Goal: Register for event/course

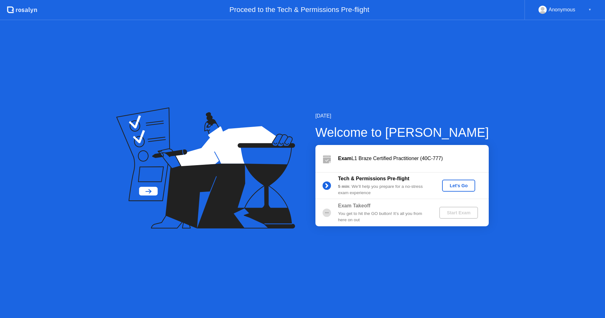
click at [459, 183] on div "Let's Go" at bounding box center [458, 185] width 28 height 5
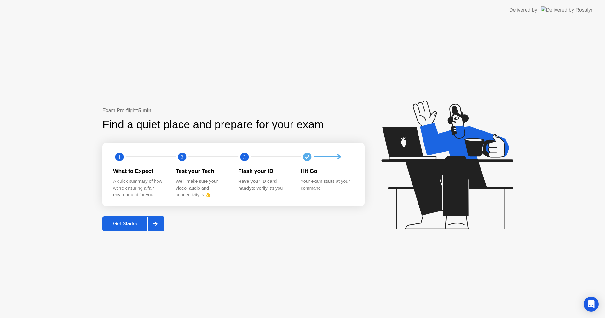
click at [123, 224] on div "Get Started" at bounding box center [125, 224] width 43 height 6
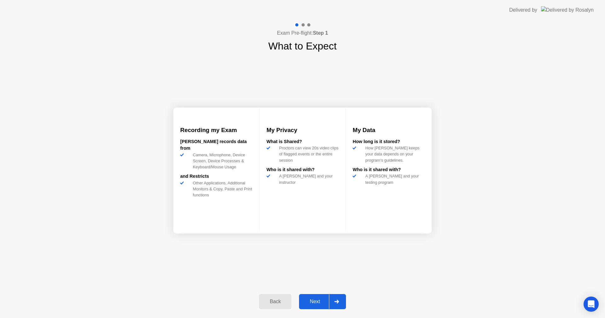
click at [337, 303] on div at bounding box center [336, 301] width 15 height 14
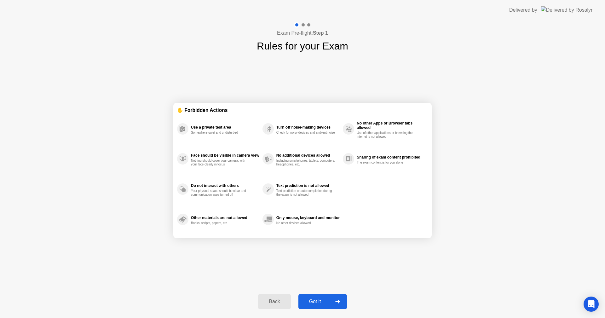
click at [314, 302] on div "Got it" at bounding box center [315, 302] width 30 height 6
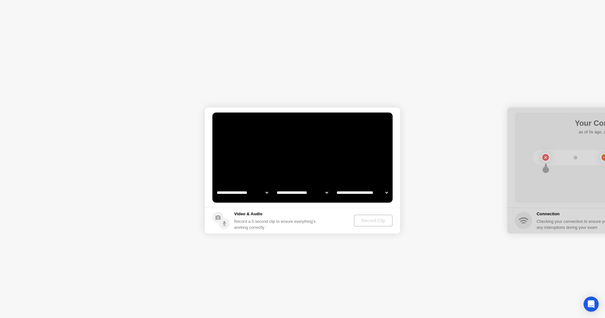
select select "**********"
select select "*******"
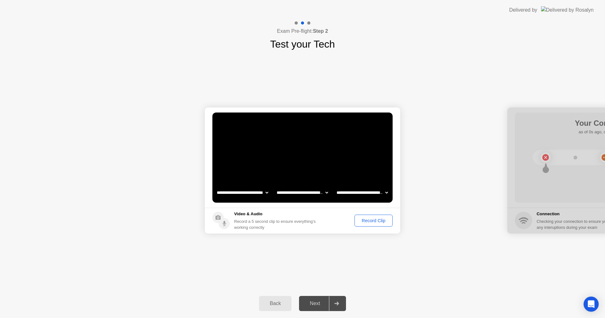
click at [363, 221] on div "Record Clip" at bounding box center [374, 220] width 34 height 5
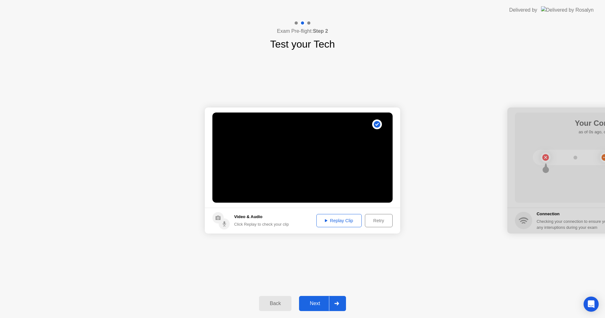
click at [336, 223] on div "Replay Clip" at bounding box center [338, 220] width 41 height 5
click at [322, 224] on button "Replay Clip" at bounding box center [338, 220] width 45 height 13
click at [316, 302] on div "Next" at bounding box center [315, 303] width 28 height 6
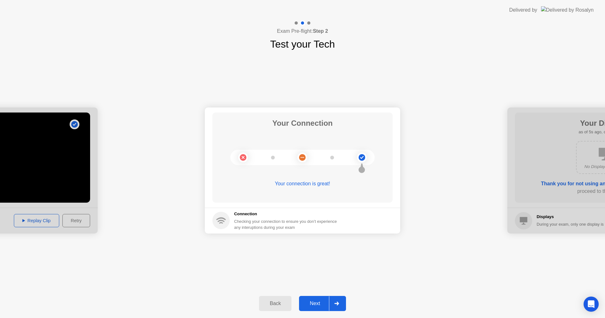
click at [326, 302] on div "Next" at bounding box center [315, 303] width 28 height 6
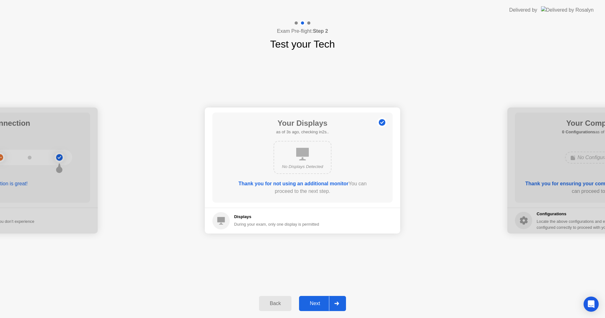
click at [329, 303] on div "Next" at bounding box center [315, 303] width 28 height 6
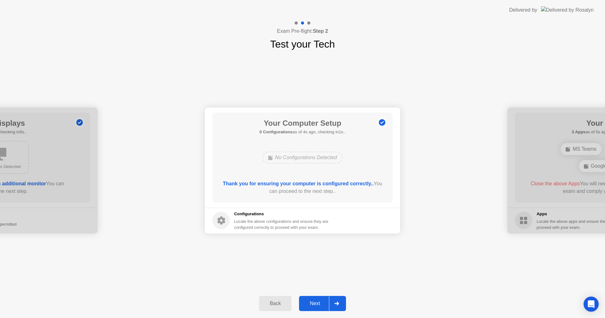
click at [334, 299] on div at bounding box center [336, 303] width 15 height 14
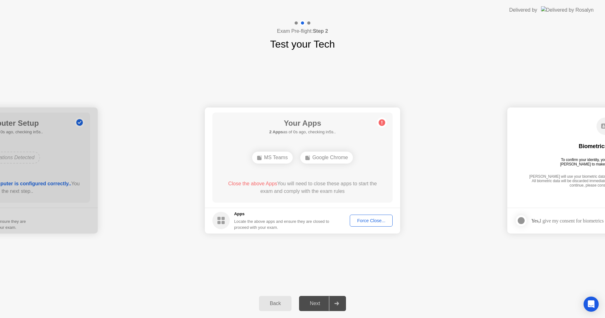
click at [360, 222] on div "Force Close..." at bounding box center [371, 220] width 38 height 5
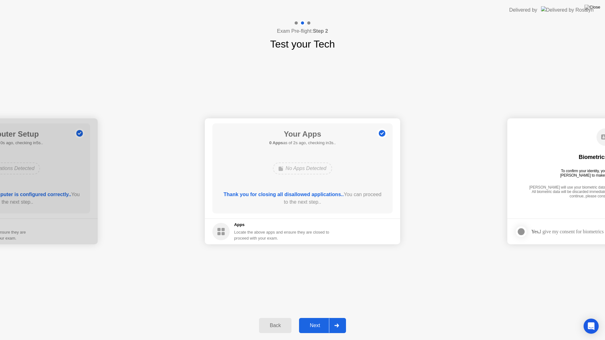
click at [325, 317] on div "Next" at bounding box center [315, 326] width 28 height 6
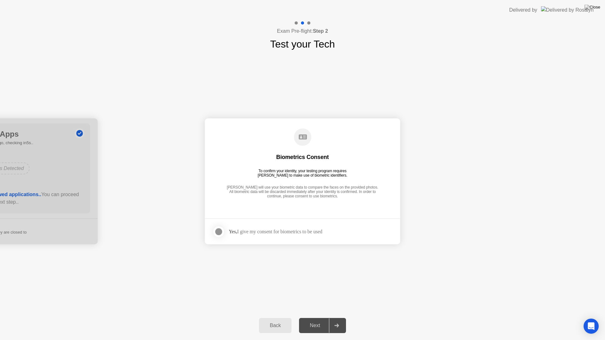
click at [220, 232] on div at bounding box center [219, 232] width 8 height 8
click at [316, 317] on div "Next" at bounding box center [315, 326] width 28 height 6
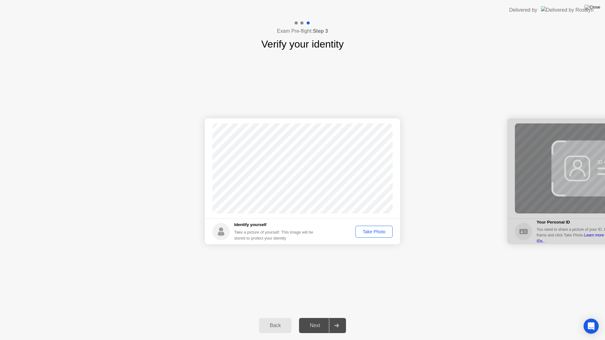
click at [384, 232] on div "Take Photo" at bounding box center [373, 231] width 33 height 5
click at [315, 317] on div "Next" at bounding box center [315, 326] width 28 height 6
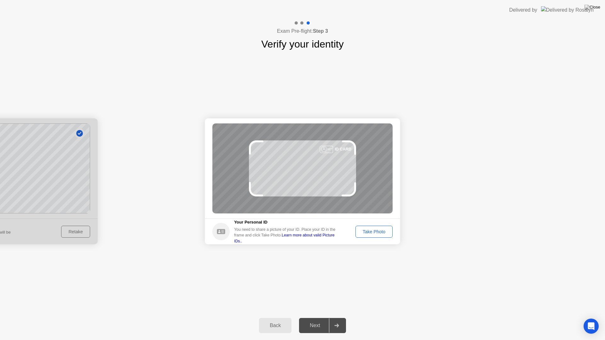
click at [376, 231] on div "Take Photo" at bounding box center [373, 231] width 33 height 5
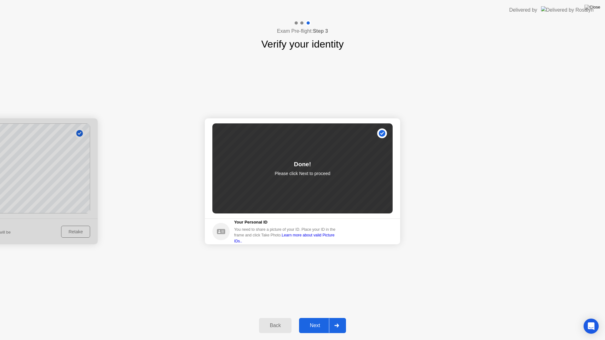
click at [331, 317] on div at bounding box center [336, 325] width 15 height 14
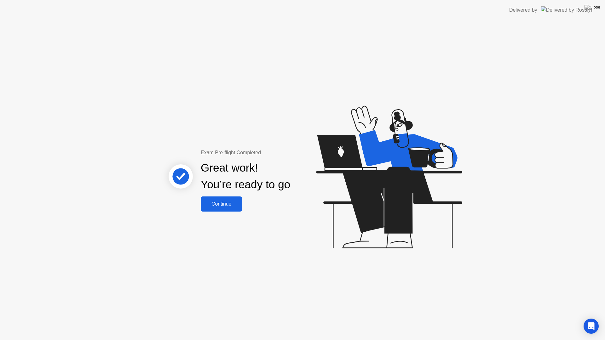
click at [223, 202] on div "Continue" at bounding box center [221, 204] width 37 height 6
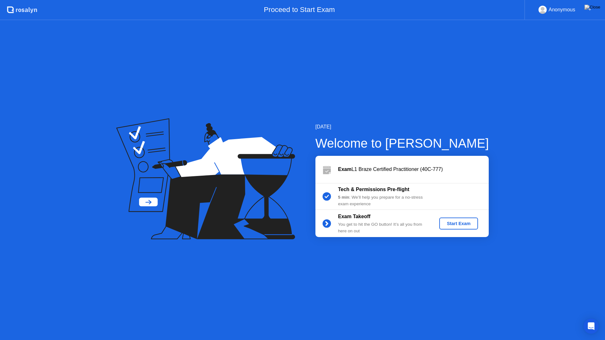
click at [467, 225] on div "Start Exam" at bounding box center [459, 223] width 34 height 5
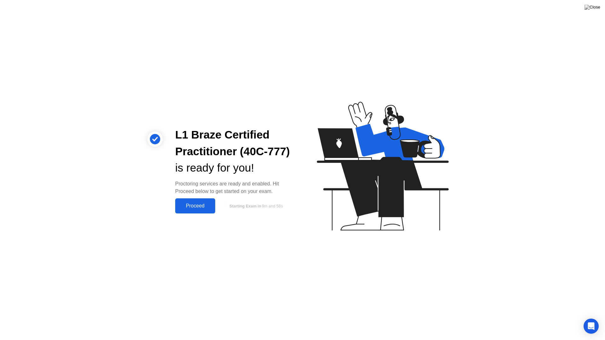
click at [199, 208] on div "Proceed" at bounding box center [195, 206] width 36 height 6
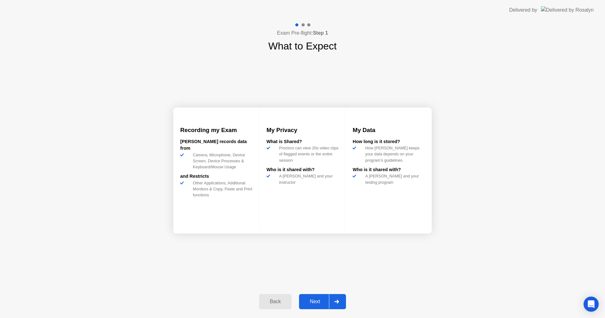
click at [319, 303] on div "Next" at bounding box center [315, 302] width 28 height 6
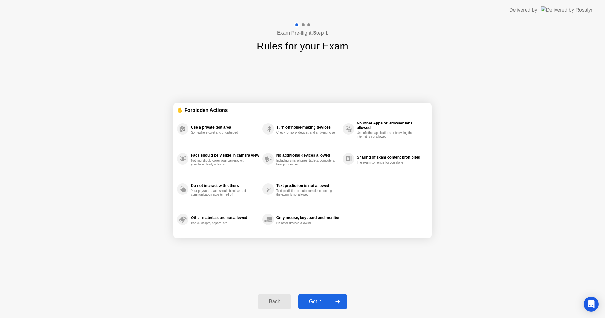
click at [319, 303] on div "Got it" at bounding box center [315, 302] width 30 height 6
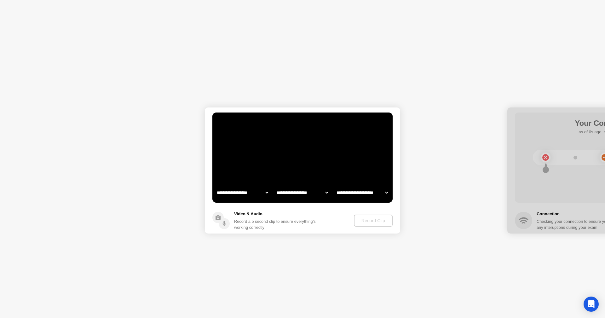
select select "**********"
select select "*******"
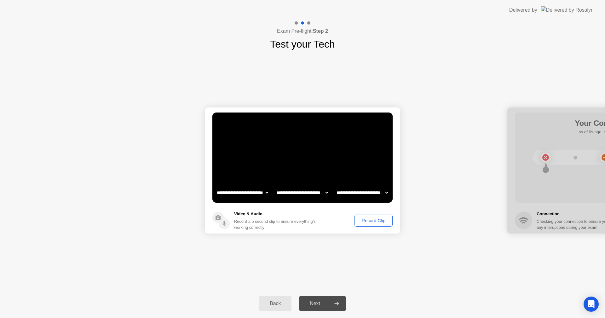
click at [365, 221] on div "Record Clip" at bounding box center [374, 220] width 34 height 5
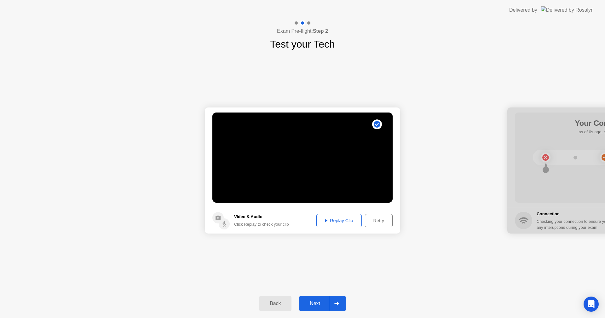
click at [326, 218] on div "Replay Clip" at bounding box center [338, 220] width 41 height 5
click at [317, 303] on div "Next" at bounding box center [315, 303] width 28 height 6
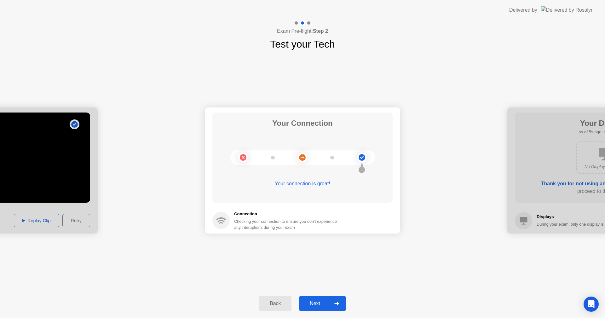
click at [320, 300] on div "Next" at bounding box center [315, 303] width 28 height 6
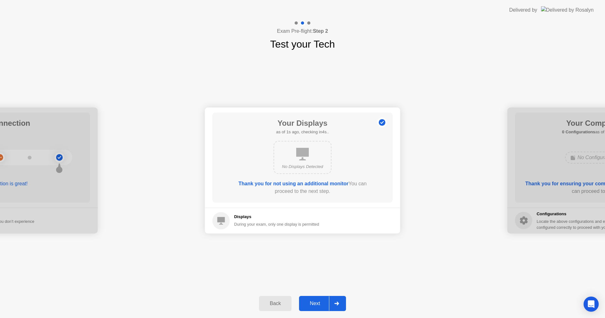
click at [320, 300] on div "Next" at bounding box center [315, 303] width 28 height 6
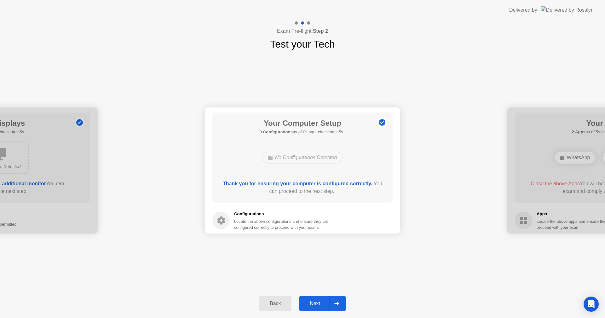
click at [320, 300] on div "Next" at bounding box center [315, 303] width 28 height 6
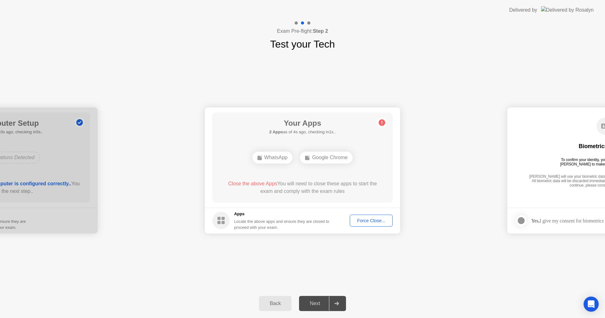
click at [358, 221] on div "Force Close..." at bounding box center [371, 220] width 38 height 5
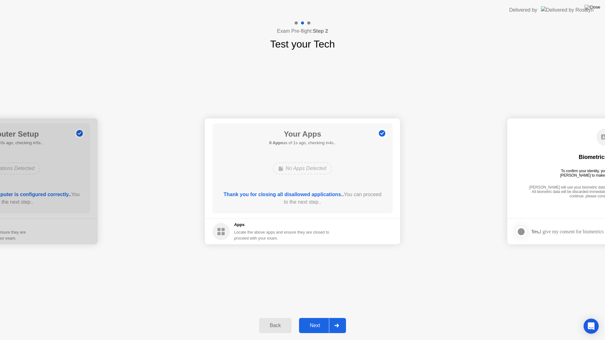
click at [318, 317] on div "Next" at bounding box center [315, 326] width 28 height 6
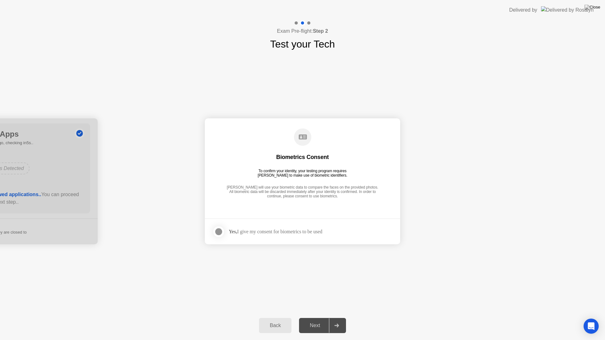
click at [277, 234] on div "Yes, I give my consent for biometrics to be used" at bounding box center [276, 232] width 94 height 6
click at [211, 233] on footer "Yes, I give my consent for biometrics to be used" at bounding box center [302, 232] width 195 height 26
click at [220, 232] on div at bounding box center [219, 232] width 8 height 8
click at [321, 317] on div "Next" at bounding box center [315, 326] width 28 height 6
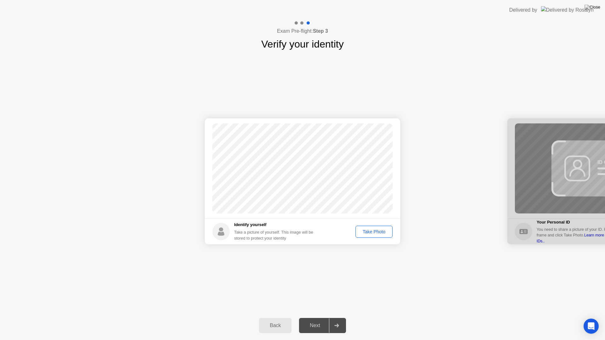
click at [378, 234] on div "Take Photo" at bounding box center [373, 231] width 33 height 5
click at [319, 317] on div "Next" at bounding box center [315, 326] width 28 height 6
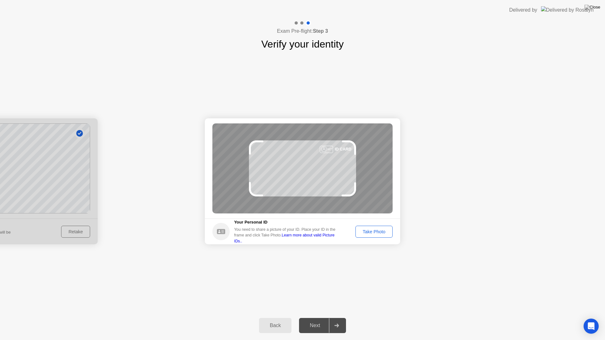
click at [375, 234] on div "Take Photo" at bounding box center [373, 231] width 33 height 5
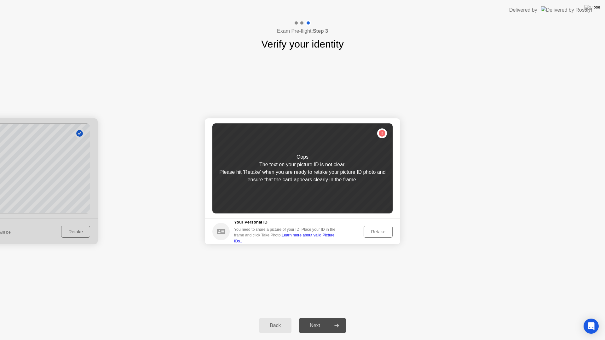
click at [372, 232] on div "Retake" at bounding box center [378, 231] width 25 height 5
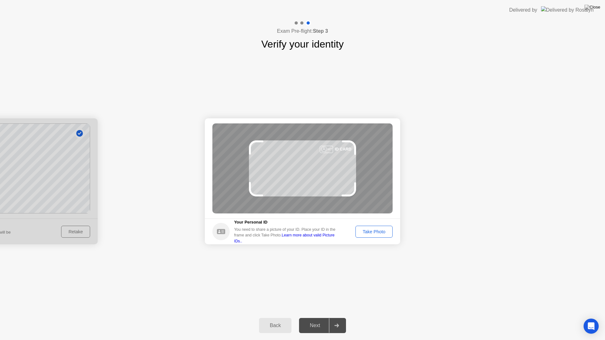
click at [362, 229] on div "Take Photo" at bounding box center [373, 231] width 33 height 5
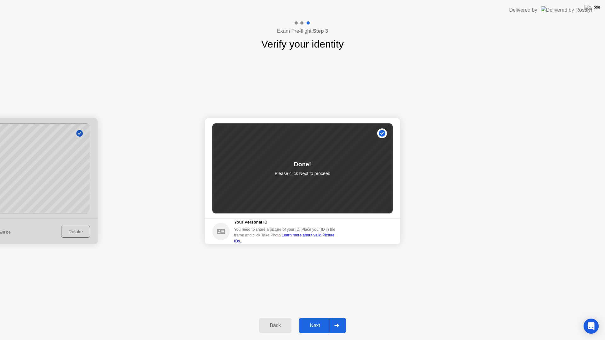
click at [320, 317] on div "Next" at bounding box center [315, 326] width 28 height 6
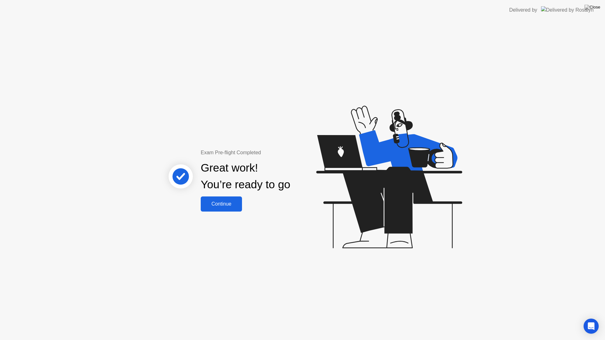
click at [223, 203] on div "Continue" at bounding box center [221, 204] width 37 height 6
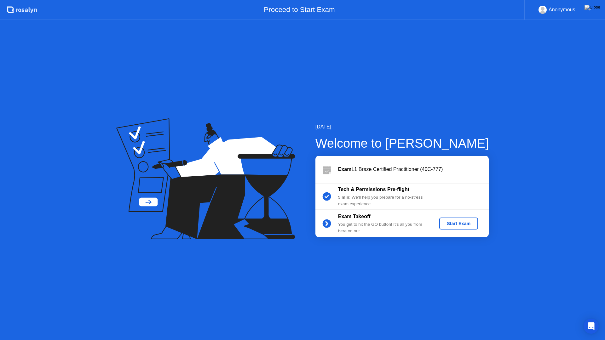
click at [472, 222] on div "Start Exam" at bounding box center [459, 223] width 34 height 5
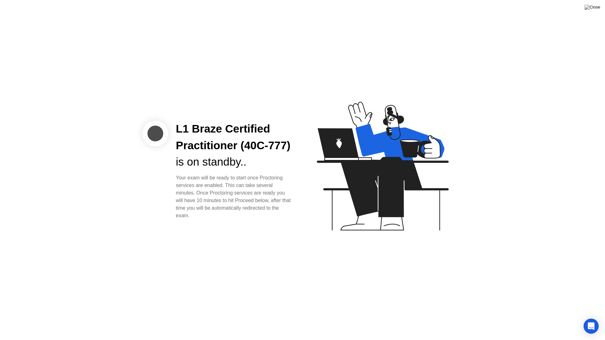
drag, startPoint x: 348, startPoint y: 283, endPoint x: 345, endPoint y: 282, distance: 3.5
click at [348, 283] on div "L1 Braze Certified Practitioner (40C-777) is on standby.. Your exam will be rea…" at bounding box center [302, 170] width 605 height 340
click at [253, 259] on div "L1 Braze Certified Practitioner (40C-777) is on standby.. Your exam will be rea…" at bounding box center [302, 170] width 605 height 340
drag, startPoint x: 266, startPoint y: 253, endPoint x: 363, endPoint y: 267, distance: 98.4
click at [269, 253] on div "L1 Braze Certified Practitioner (40C-777) is on standby.. Your exam will be rea…" at bounding box center [302, 170] width 605 height 340
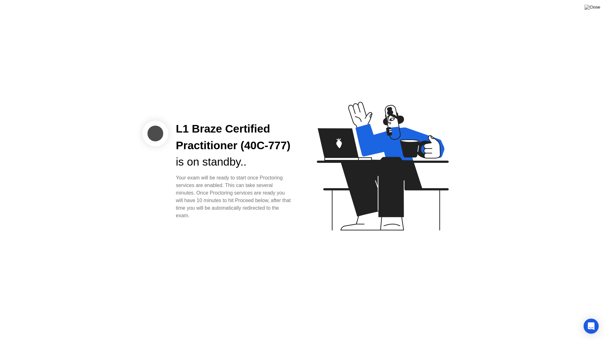
drag, startPoint x: 498, startPoint y: 302, endPoint x: 450, endPoint y: 307, distance: 47.8
click at [455, 308] on div "L1 Braze Certified Practitioner (40C-777) is on standby.. Your exam will be rea…" at bounding box center [302, 170] width 605 height 340
drag, startPoint x: 450, startPoint y: 307, endPoint x: 425, endPoint y: 286, distance: 32.4
click at [290, 192] on div "Your exam will be ready to start once Proctoring services are enabled. This can…" at bounding box center [234, 196] width 117 height 45
drag, startPoint x: 280, startPoint y: 181, endPoint x: 282, endPoint y: 175, distance: 6.0
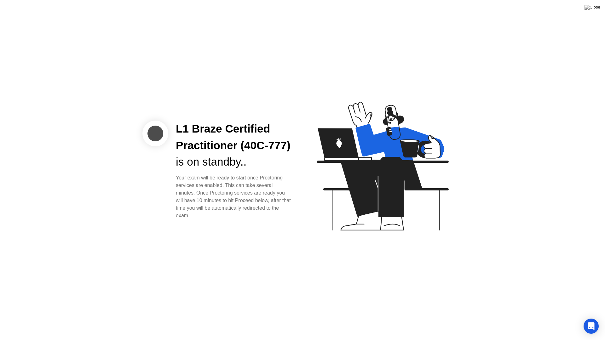
click at [281, 180] on div "L1 Braze Certified Practitioner (40C-777) is on standby.. Your exam will be rea…" at bounding box center [234, 170] width 132 height 99
drag, startPoint x: 282, startPoint y: 169, endPoint x: 244, endPoint y: 142, distance: 46.5
click at [282, 169] on div "is on standby.." at bounding box center [234, 162] width 117 height 17
click at [203, 121] on div "L1 Braze Certified Practitioner (40C-777)" at bounding box center [234, 137] width 117 height 33
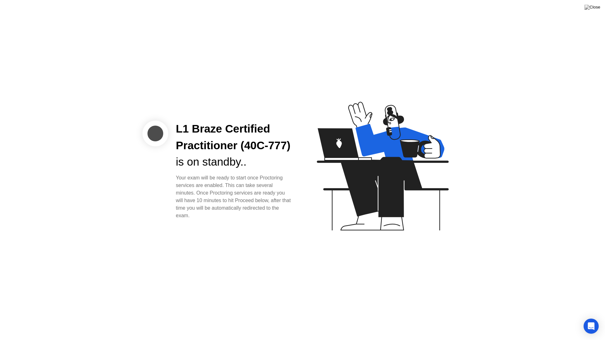
click at [203, 121] on div "L1 Braze Certified Practitioner (40C-777)" at bounding box center [234, 137] width 117 height 33
click at [198, 170] on div "is on standby.." at bounding box center [234, 162] width 117 height 17
click at [203, 184] on div "Your exam will be ready to start once Proctoring services are enabled. This can…" at bounding box center [234, 196] width 117 height 45
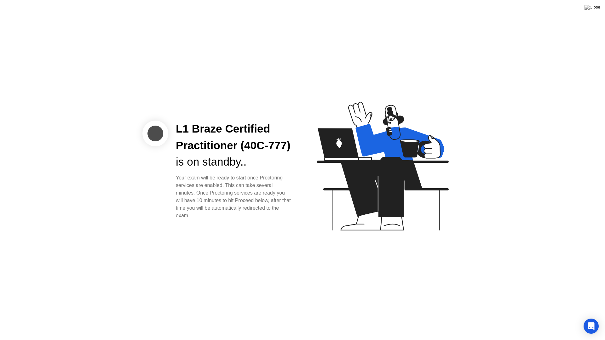
click at [203, 184] on div "Your exam will be ready to start once Proctoring services are enabled. This can…" at bounding box center [234, 196] width 117 height 45
click at [203, 185] on div "Your exam will be ready to start once Proctoring services are enabled. This can…" at bounding box center [234, 196] width 117 height 45
click at [192, 192] on div "Your exam will be ready to start once Proctoring services are enabled. This can…" at bounding box center [234, 196] width 117 height 45
click at [187, 186] on div "Your exam will be ready to start once Proctoring services are enabled. This can…" at bounding box center [234, 196] width 117 height 45
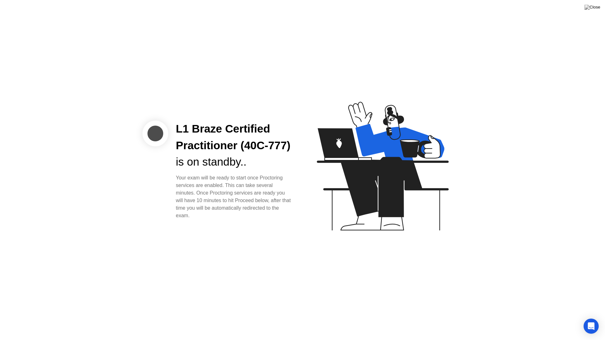
click at [187, 186] on div "Your exam will be ready to start once Proctoring services are enabled. This can…" at bounding box center [234, 196] width 117 height 45
click at [188, 186] on div "Your exam will be ready to start once Proctoring services are enabled. This can…" at bounding box center [234, 196] width 117 height 45
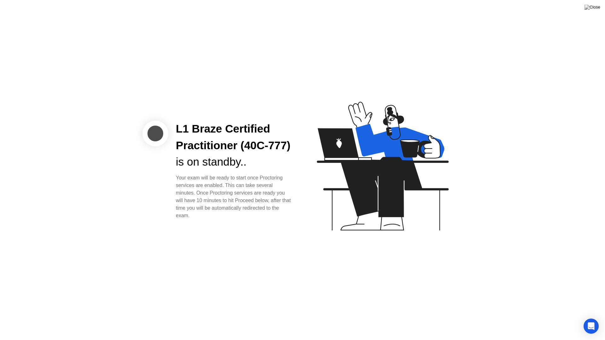
click at [188, 186] on div "Your exam will be ready to start once Proctoring services are enabled. This can…" at bounding box center [234, 196] width 117 height 45
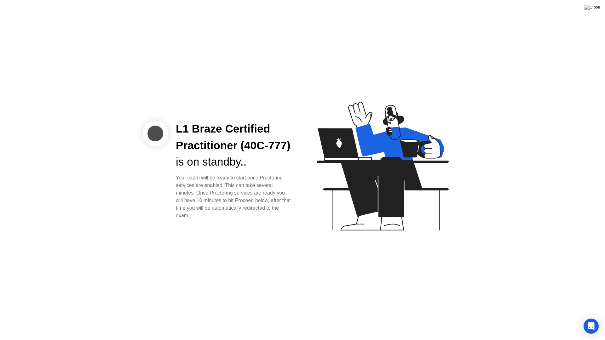
click at [188, 186] on div "Your exam will be ready to start once Proctoring services are enabled. This can…" at bounding box center [234, 196] width 117 height 45
click at [190, 194] on div "Your exam will be ready to start once Proctoring services are enabled. This can…" at bounding box center [234, 196] width 117 height 45
drag, startPoint x: 182, startPoint y: 200, endPoint x: 208, endPoint y: 202, distance: 25.9
click at [208, 202] on div "Your exam will be ready to start once Proctoring services are enabled. This can…" at bounding box center [234, 196] width 117 height 45
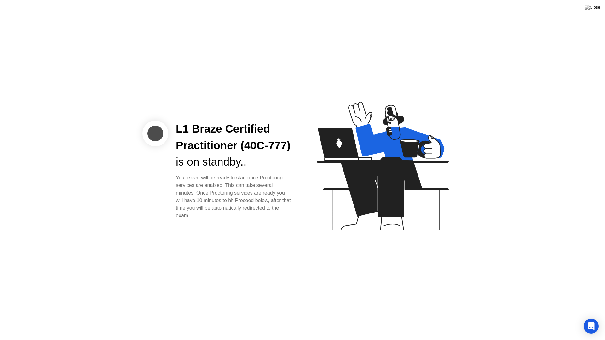
click at [208, 203] on div "Your exam will be ready to start once Proctoring services are enabled. This can…" at bounding box center [234, 196] width 117 height 45
click at [196, 208] on div "Your exam will be ready to start once Proctoring services are enabled. This can…" at bounding box center [234, 196] width 117 height 45
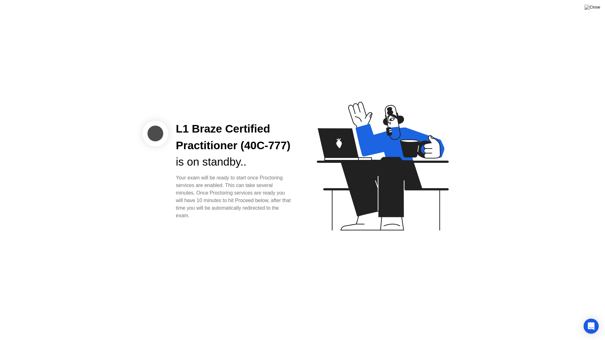
click at [211, 202] on div "Your exam will be ready to start once Proctoring services are enabled. This can…" at bounding box center [234, 196] width 117 height 45
drag, startPoint x: 319, startPoint y: 188, endPoint x: 317, endPoint y: 183, distance: 5.1
drag, startPoint x: 288, startPoint y: 161, endPoint x: 290, endPoint y: 152, distance: 10.0
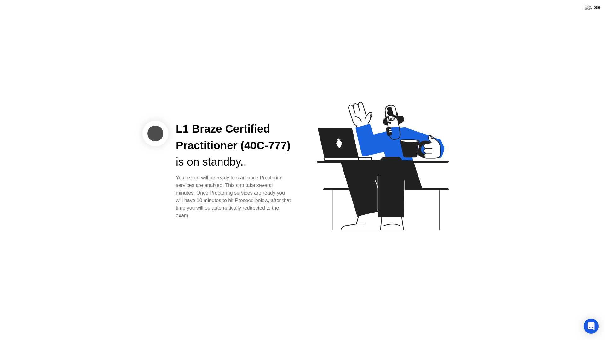
drag, startPoint x: 289, startPoint y: 152, endPoint x: 295, endPoint y: 144, distance: 9.2
drag, startPoint x: 435, startPoint y: 340, endPoint x: 436, endPoint y: 334, distance: 6.4
click at [434, 317] on div "L1 Braze Certified Practitioner (40C-777) is on standby.. Your exam will be rea…" at bounding box center [302, 170] width 605 height 340
drag, startPoint x: 221, startPoint y: 183, endPoint x: 198, endPoint y: 198, distance: 27.1
click at [198, 198] on div "L1 Braze Certified Practitioner (40C-777) is on standby.. Your exam will be rea…" at bounding box center [234, 170] width 132 height 99
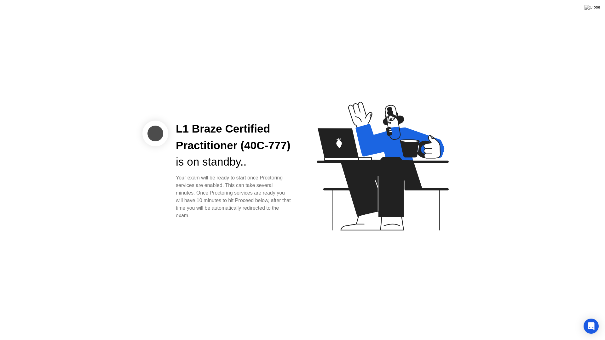
click at [198, 196] on div "Your exam will be ready to start once Proctoring services are enabled. This can…" at bounding box center [234, 196] width 117 height 45
click at [198, 207] on div "Your exam will be ready to start once Proctoring services are enabled. This can…" at bounding box center [234, 196] width 117 height 45
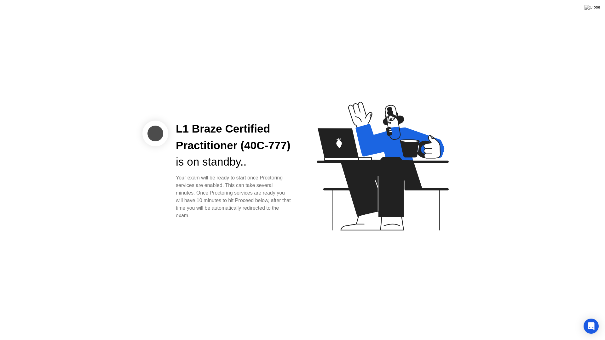
click at [198, 207] on div "Your exam will be ready to start once Proctoring services are enabled. This can…" at bounding box center [234, 196] width 117 height 45
click at [174, 184] on div "L1 Braze Certified Practitioner (40C-777) is on standby.. Your exam will be rea…" at bounding box center [234, 170] width 132 height 99
click at [169, 180] on div "L1 Braze Certified Practitioner (40C-777) is on standby.. Your exam will be rea…" at bounding box center [234, 170] width 132 height 99
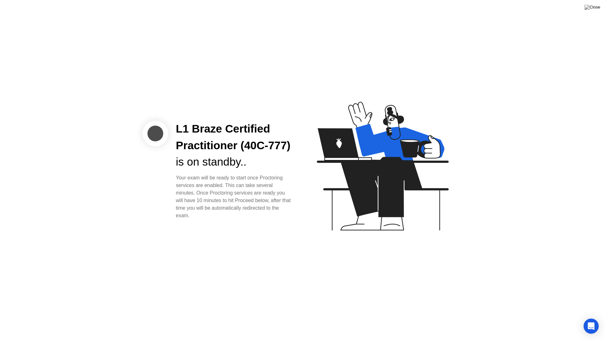
click at [169, 180] on div "L1 Braze Certified Practitioner (40C-777) is on standby.. Your exam will be rea…" at bounding box center [234, 170] width 132 height 99
click at [195, 132] on div "L1 Braze Certified Practitioner (40C-777)" at bounding box center [234, 137] width 117 height 33
click at [193, 125] on div "L1 Braze Certified Practitioner (40C-777)" at bounding box center [234, 137] width 117 height 33
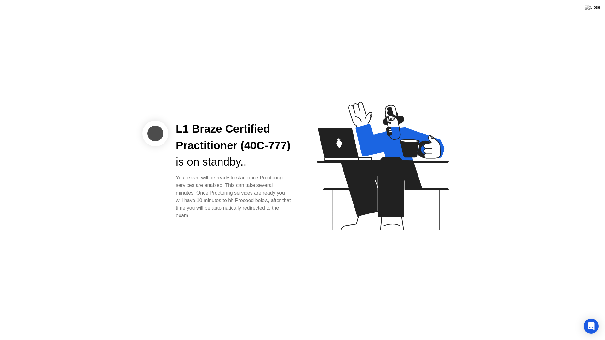
click at [193, 125] on div "L1 Braze Certified Practitioner (40C-777)" at bounding box center [234, 137] width 117 height 33
click at [168, 101] on div "L1 Braze Certified Practitioner (40C-777) is on standby.. Your exam will be rea…" at bounding box center [302, 170] width 605 height 340
drag, startPoint x: 403, startPoint y: 340, endPoint x: 399, endPoint y: 340, distance: 3.8
click at [403, 317] on div "L1 Braze Certified Practitioner (40C-777) is on standby.. Your exam will be rea…" at bounding box center [302, 170] width 605 height 340
click at [374, 296] on div "L1 Braze Certified Practitioner (40C-777) is on standby.. Your exam will be rea…" at bounding box center [302, 170] width 605 height 340
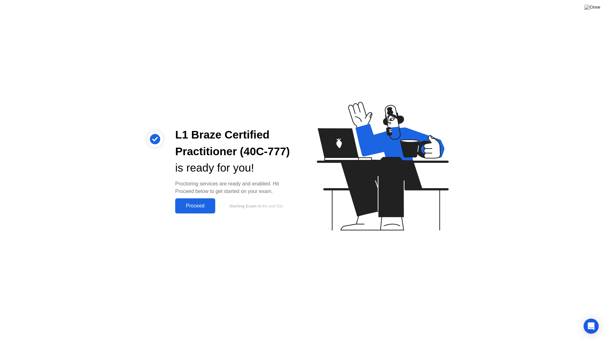
click at [193, 203] on div "Proceed" at bounding box center [195, 206] width 36 height 6
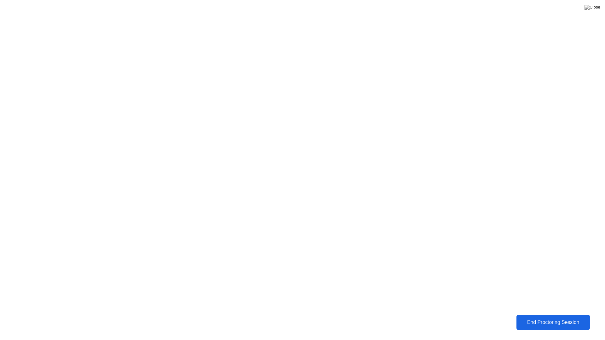
click at [553, 317] on div "End Proctoring Session" at bounding box center [552, 322] width 75 height 6
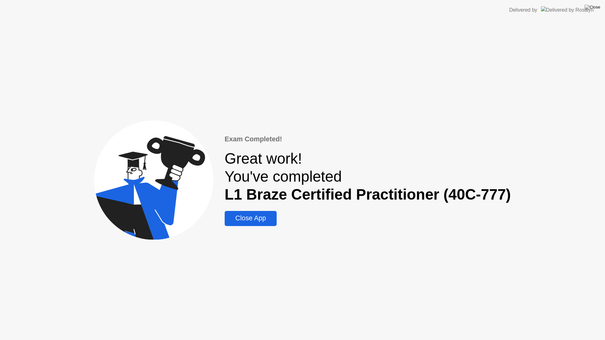
click at [265, 219] on div "Close App" at bounding box center [250, 218] width 48 height 8
